Goal: Information Seeking & Learning: Learn about a topic

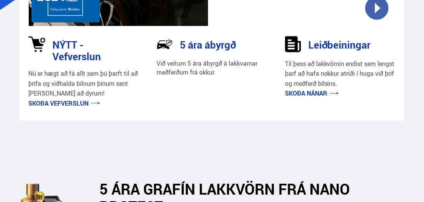
scroll to position [89, 0]
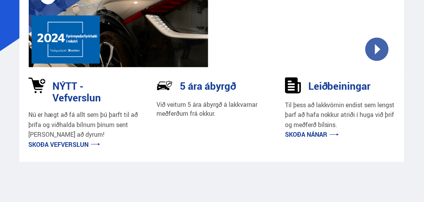
click at [79, 141] on link "Skoða vefverslun" at bounding box center [64, 144] width 72 height 9
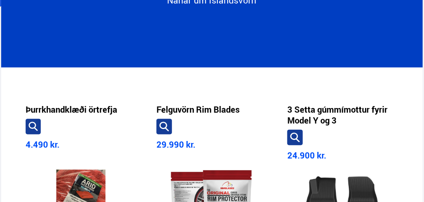
scroll to position [222, 0]
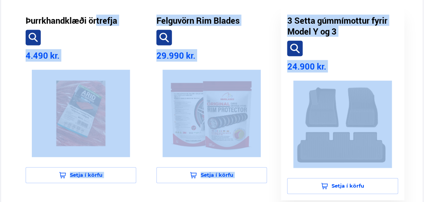
drag, startPoint x: 7, startPoint y: 12, endPoint x: 401, endPoint y: 184, distance: 429.4
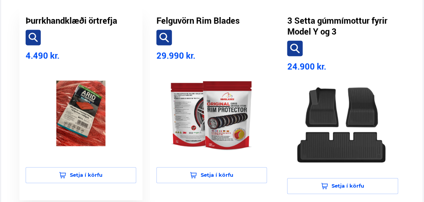
drag, startPoint x: 412, startPoint y: 184, endPoint x: 35, endPoint y: 16, distance: 413.2
click at [28, 16] on h3 "Þurrkhandklæði örtrefja" at bounding box center [72, 20] width 92 height 11
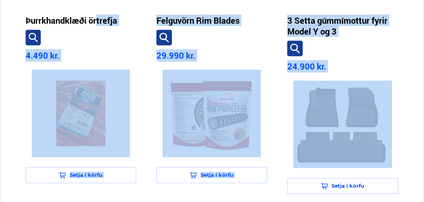
drag, startPoint x: 11, startPoint y: 10, endPoint x: 410, endPoint y: 189, distance: 437.7
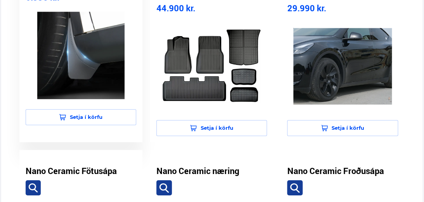
scroll to position [421, 0]
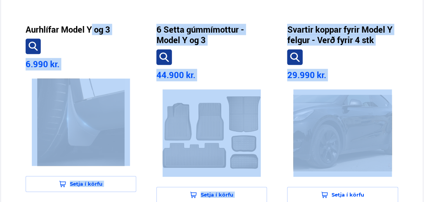
drag, startPoint x: 19, startPoint y: 25, endPoint x: 417, endPoint y: 188, distance: 430.3
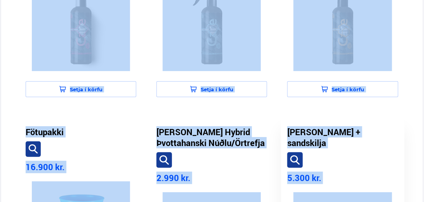
scroll to position [829, 0]
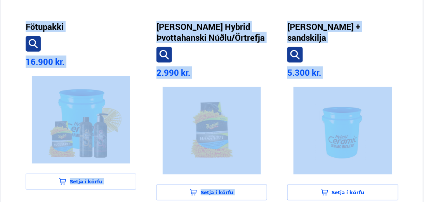
drag, startPoint x: 1, startPoint y: 89, endPoint x: 412, endPoint y: 183, distance: 421.8
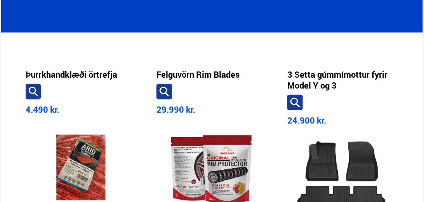
scroll to position [130, 0]
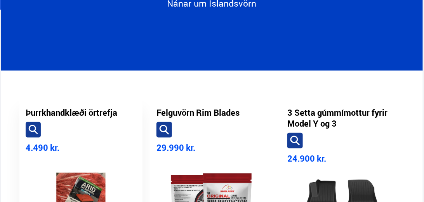
drag, startPoint x: 404, startPoint y: 165, endPoint x: 25, endPoint y: 95, distance: 385.4
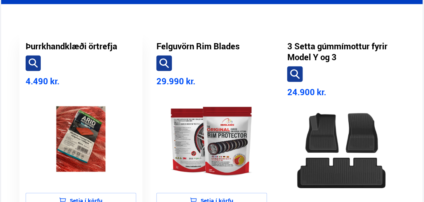
scroll to position [218, 0]
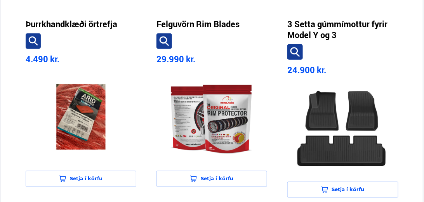
drag, startPoint x: 16, startPoint y: 10, endPoint x: 407, endPoint y: 198, distance: 434.0
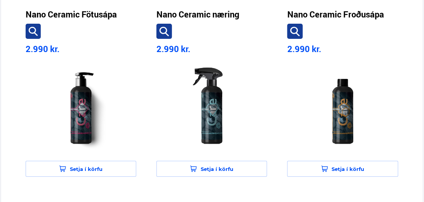
scroll to position [734, 0]
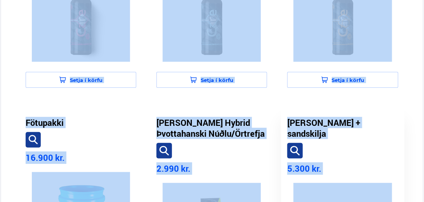
drag, startPoint x: 12, startPoint y: 40, endPoint x: 400, endPoint y: 178, distance: 411.8
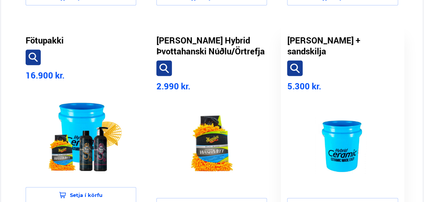
scroll to position [867, 0]
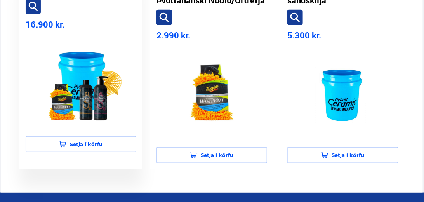
drag, startPoint x: 404, startPoint y: 172, endPoint x: 54, endPoint y: 52, distance: 370.3
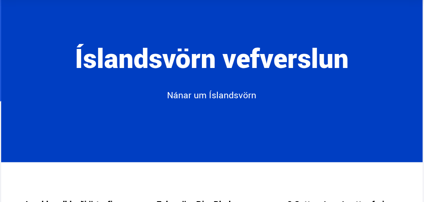
scroll to position [0, 0]
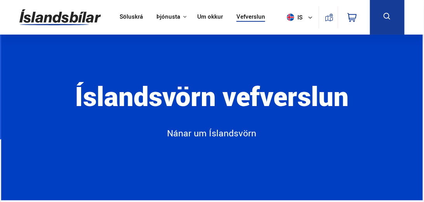
click at [306, 16] on button "is" at bounding box center [301, 17] width 35 height 23
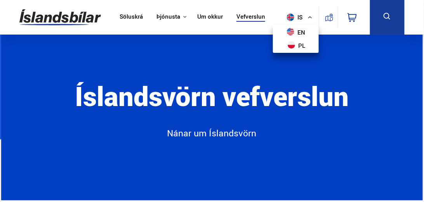
click at [306, 16] on button "is" at bounding box center [301, 17] width 35 height 23
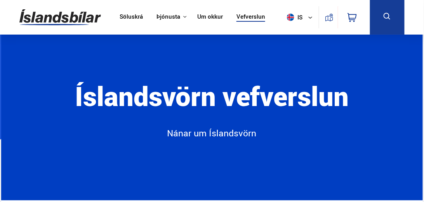
click at [325, 19] on icon at bounding box center [329, 17] width 9 height 9
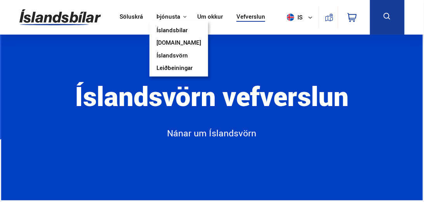
click at [174, 54] on link "Íslandsvörn" at bounding box center [171, 56] width 31 height 8
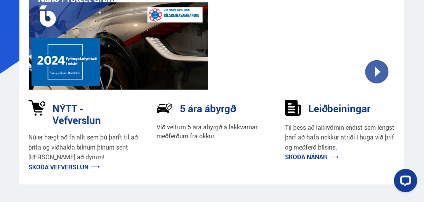
scroll to position [66, 0]
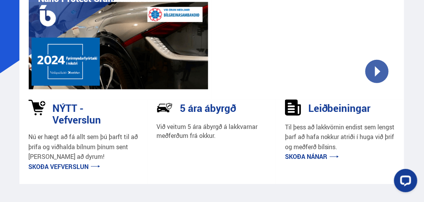
click at [151, 57] on img at bounding box center [118, 38] width 179 height 102
click at [320, 161] on p "Skoða nánar" at bounding box center [340, 157] width 110 height 10
click at [322, 156] on link "Skoða nánar" at bounding box center [312, 156] width 54 height 9
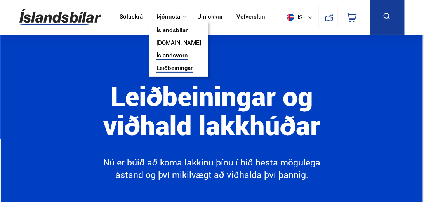
click at [178, 57] on link "Íslandsvörn" at bounding box center [171, 56] width 31 height 8
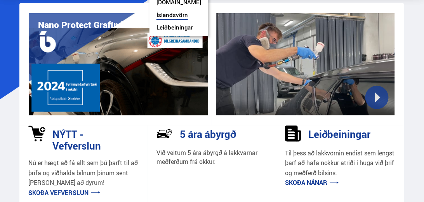
scroll to position [44, 0]
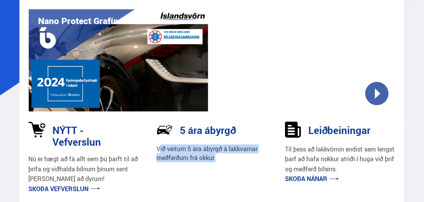
drag, startPoint x: 159, startPoint y: 151, endPoint x: 224, endPoint y: 160, distance: 65.1
click at [223, 160] on p "Við veitum 5 ára ábyrgð á lakkvarnar meðferðum frá okkur." at bounding box center [211, 153] width 110 height 18
click at [224, 160] on p "Við veitum 5 ára ábyrgð á lakkvarnar meðferðum frá okkur." at bounding box center [211, 153] width 110 height 18
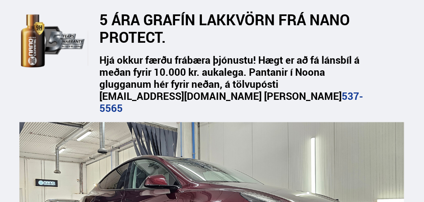
scroll to position [288, 0]
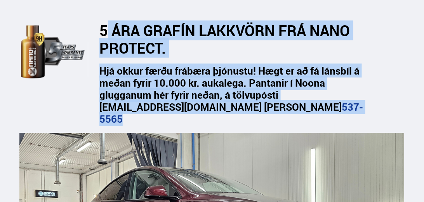
drag, startPoint x: 112, startPoint y: 17, endPoint x: 364, endPoint y: 92, distance: 262.6
click at [364, 92] on div "5 ÁRA GRAFÍN LAKKVÖRN FRÁ NANO PROTECT. Hjá okkur færðu frábæra þjónustu! Hægt …" at bounding box center [211, 57] width 385 height 154
click at [364, 92] on div "Hjá okkur færðu frábæra þjónustu! Hægt er að fá lánsbíl á meðan fyrir 10.000 kr…" at bounding box center [246, 95] width 318 height 61
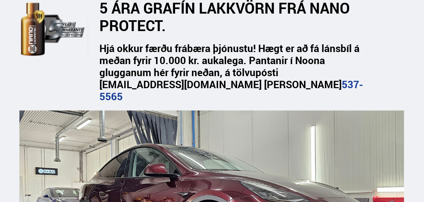
scroll to position [244, 0]
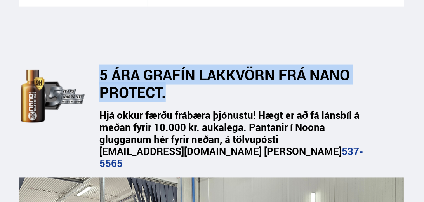
drag, startPoint x: 101, startPoint y: 61, endPoint x: 232, endPoint y: 79, distance: 131.7
click at [232, 79] on h2 "5 ÁRA GRAFÍN LAKKVÖRN FRÁ NANO PROTECT." at bounding box center [227, 83] width 257 height 35
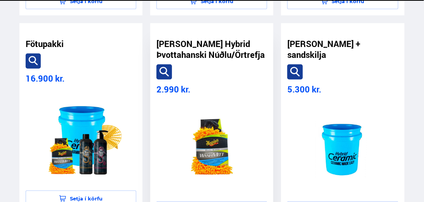
scroll to position [2635, 0]
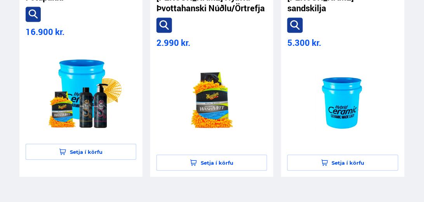
click at [221, 200] on link "Skoða fleiri vörur" at bounding box center [212, 205] width 52 height 10
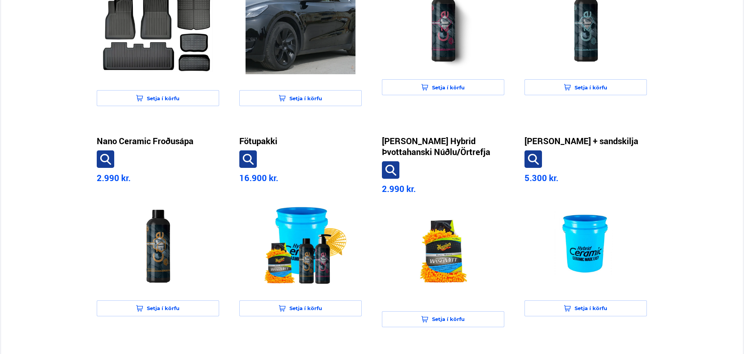
scroll to position [621, 0]
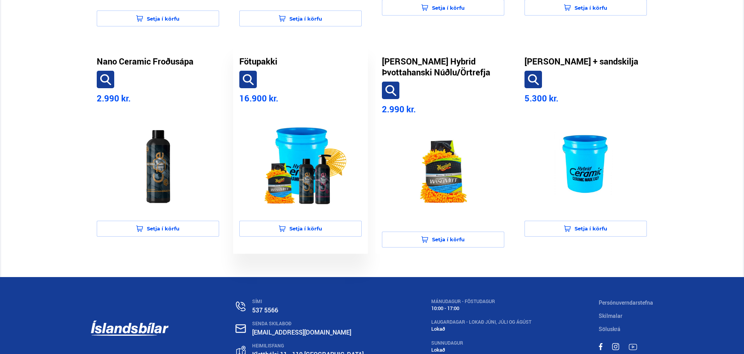
click at [305, 190] on img at bounding box center [300, 162] width 110 height 98
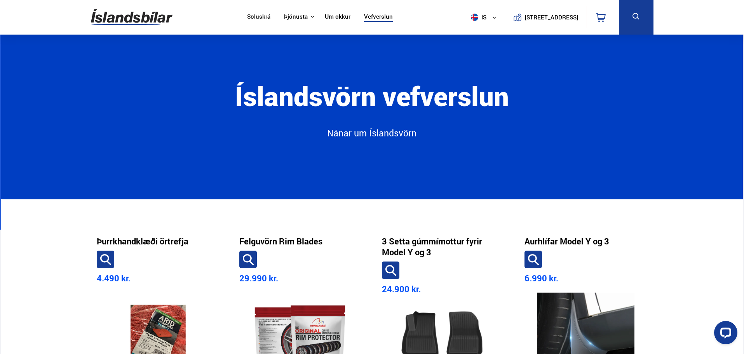
click at [264, 16] on link "Söluskrá" at bounding box center [258, 17] width 23 height 8
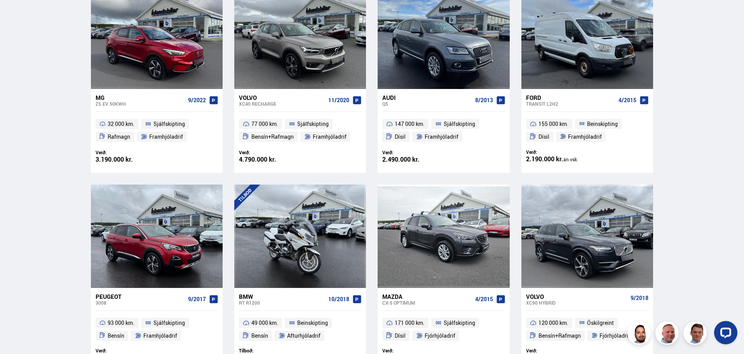
scroll to position [427, 0]
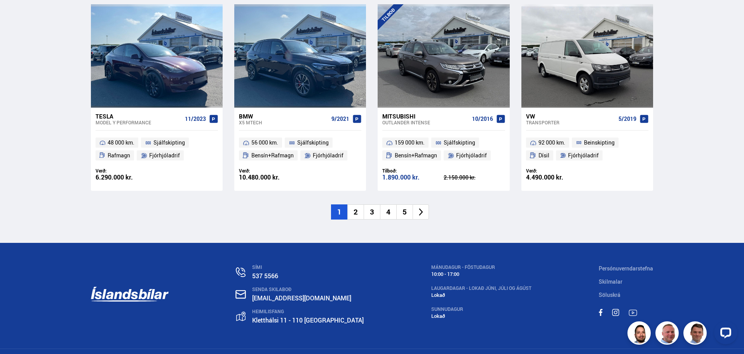
click at [356, 202] on li "2" at bounding box center [355, 211] width 16 height 15
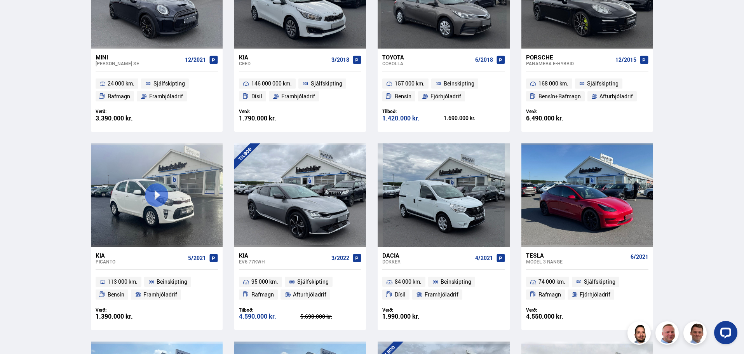
scroll to position [325, 0]
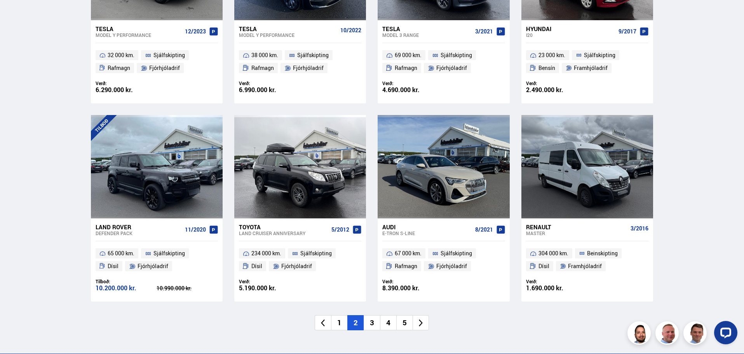
scroll to position [1194, 0]
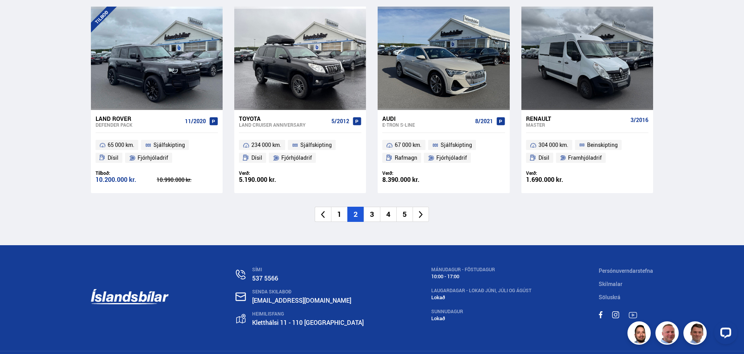
click at [372, 202] on li "3" at bounding box center [371, 214] width 16 height 15
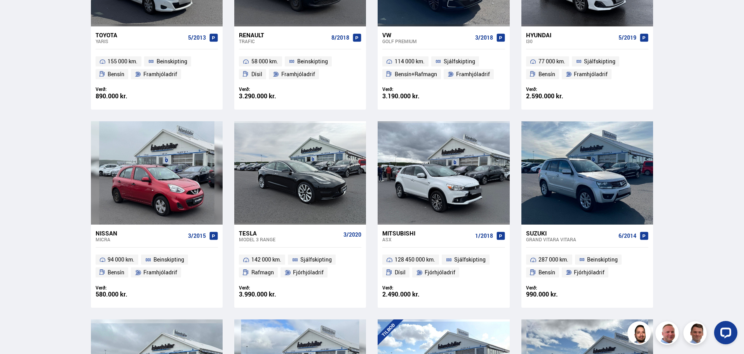
scroll to position [582, 0]
